Goal: Navigation & Orientation: Find specific page/section

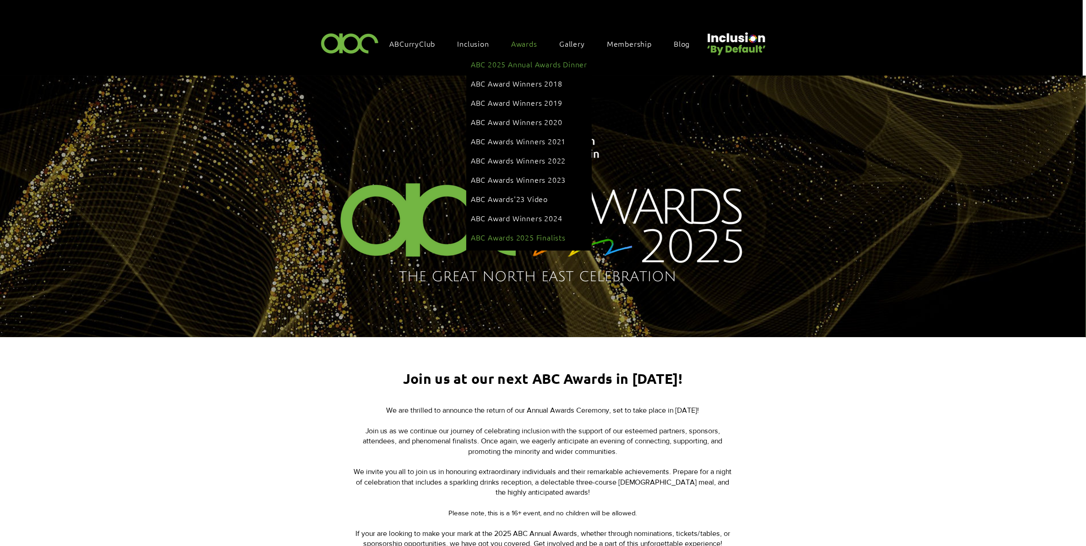
click at [541, 232] on span "ABC Awards 2025 Finalists" at bounding box center [518, 237] width 95 height 10
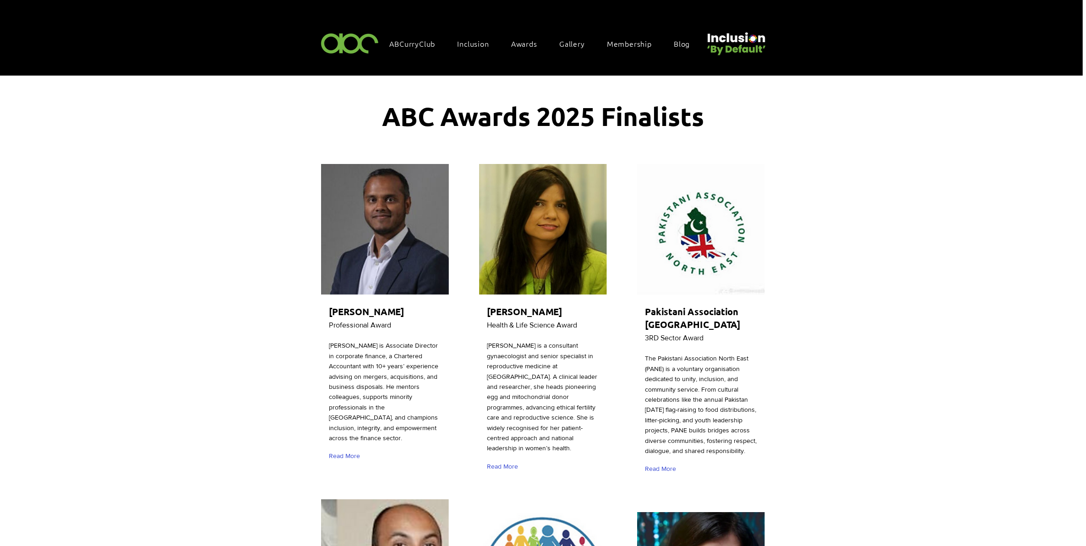
scroll to position [57, 0]
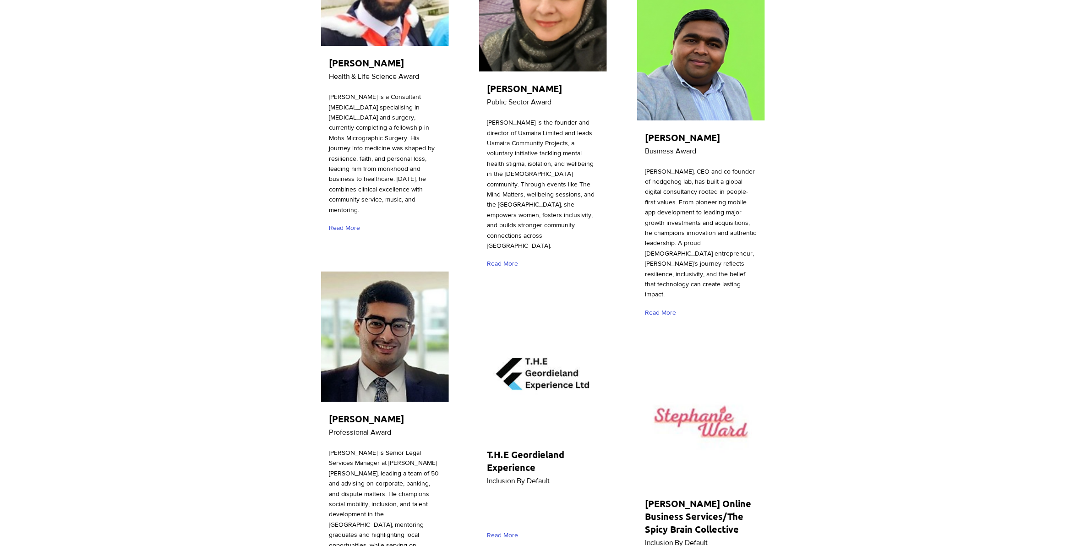
drag, startPoint x: 179, startPoint y: 443, endPoint x: 195, endPoint y: 434, distance: 18.1
